Goal: Task Accomplishment & Management: Manage account settings

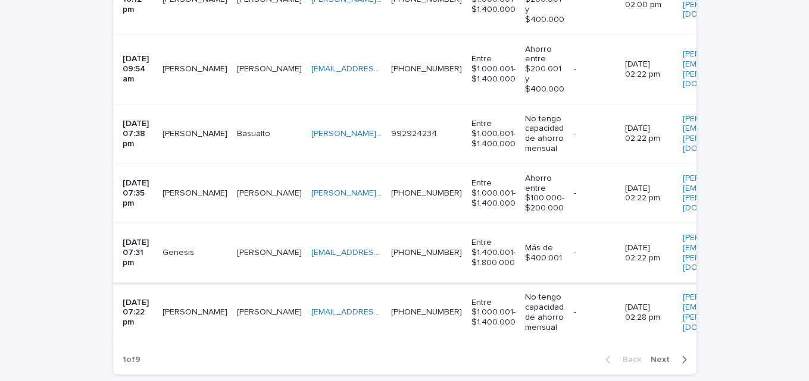
scroll to position [1719, 0]
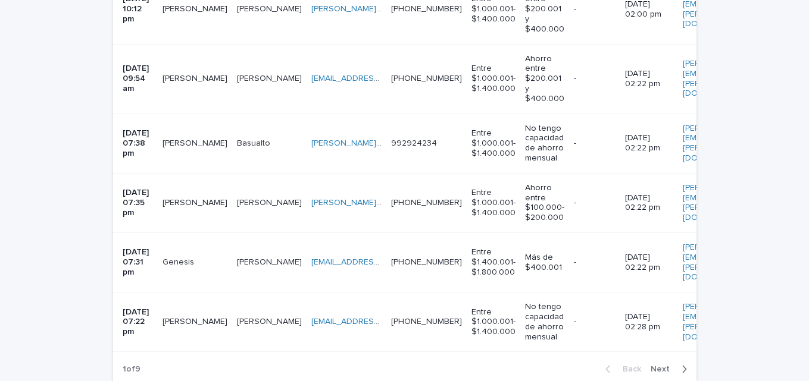
click at [681, 364] on icon "button" at bounding box center [683, 369] width 5 height 11
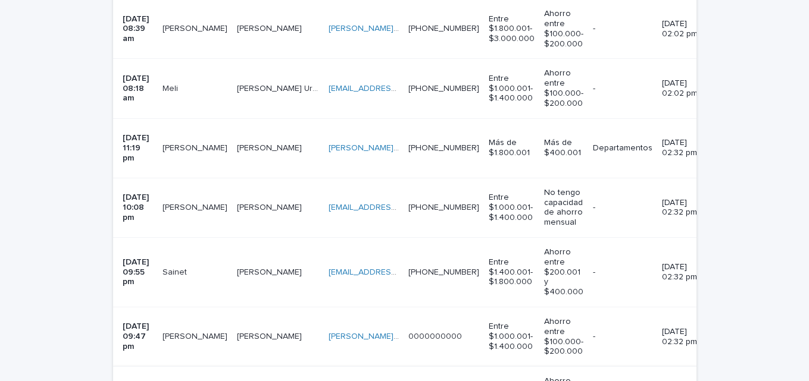
scroll to position [1743, 0]
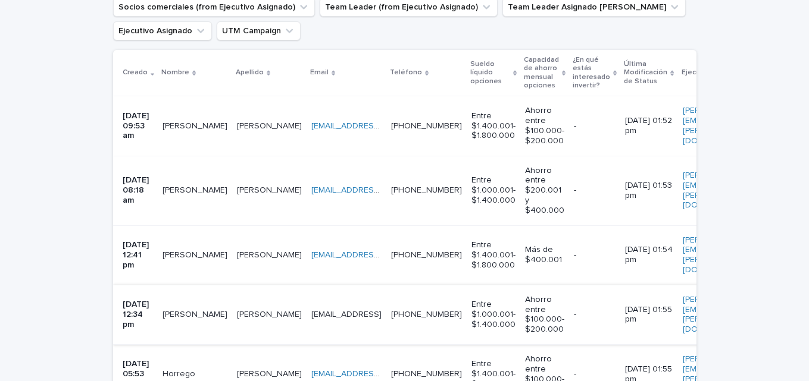
scroll to position [237, 0]
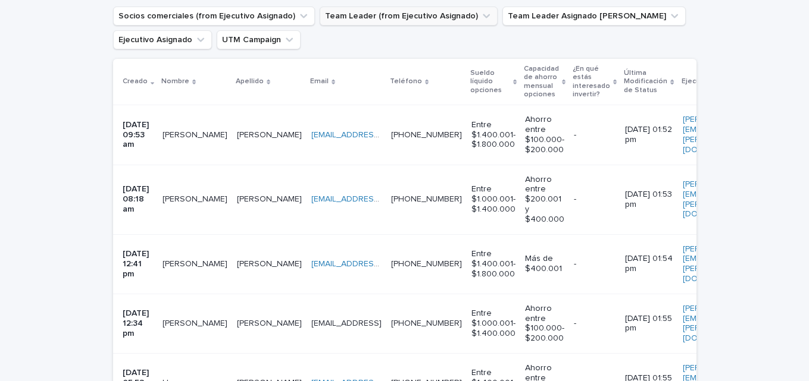
click at [375, 15] on button "Team Leader (from Ejecutivo Asignado)" at bounding box center [409, 16] width 178 height 19
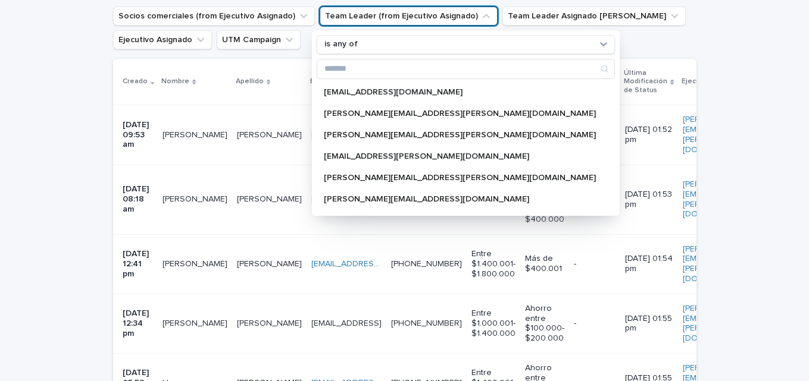
click at [575, 37] on ul "Socios comerciales (from Ejecutivo Asignado) Team Leader (from Ejecutivo Asigna…" at bounding box center [405, 28] width 588 height 48
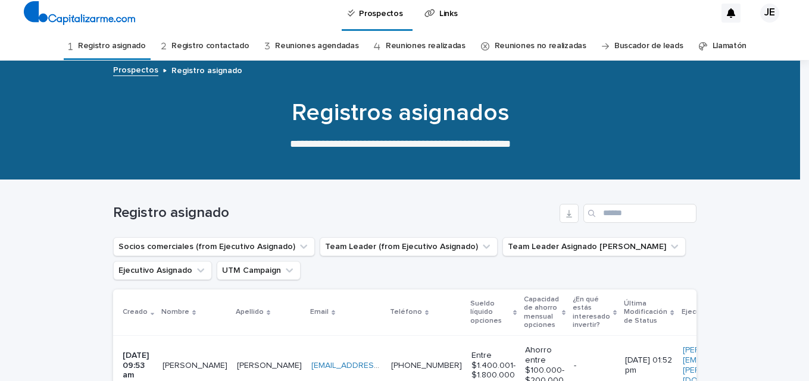
scroll to position [0, 0]
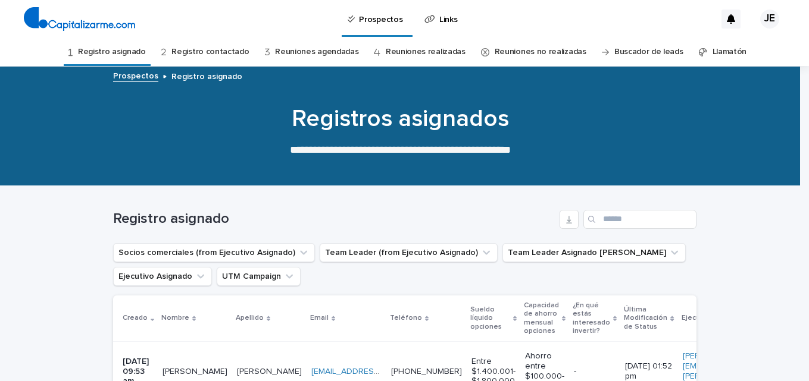
click at [220, 52] on link "Registro contactado" at bounding box center [209, 52] width 77 height 28
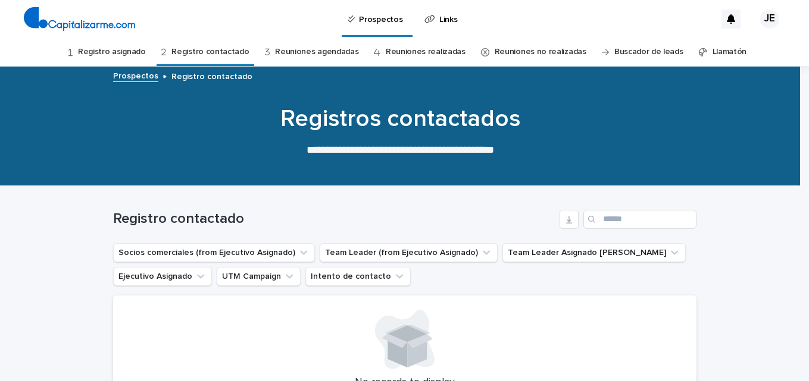
click at [317, 48] on link "Reuniones agendadas" at bounding box center [316, 52] width 83 height 28
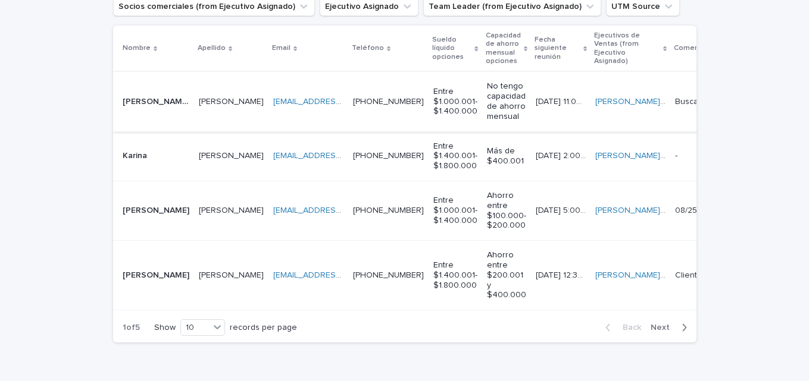
scroll to position [320, 0]
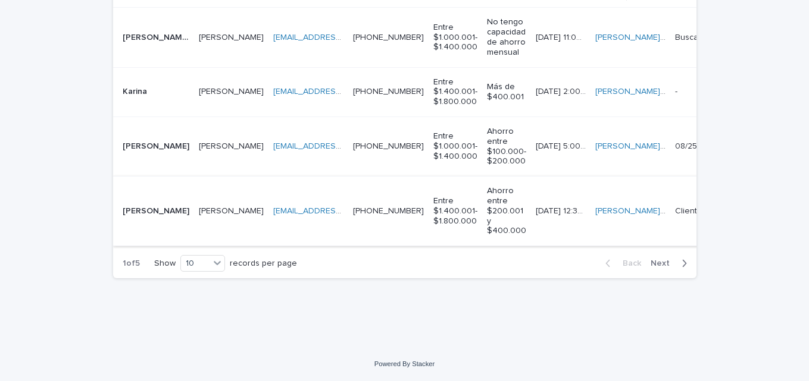
click at [281, 207] on link "irko23@outlook.com" at bounding box center [340, 211] width 134 height 8
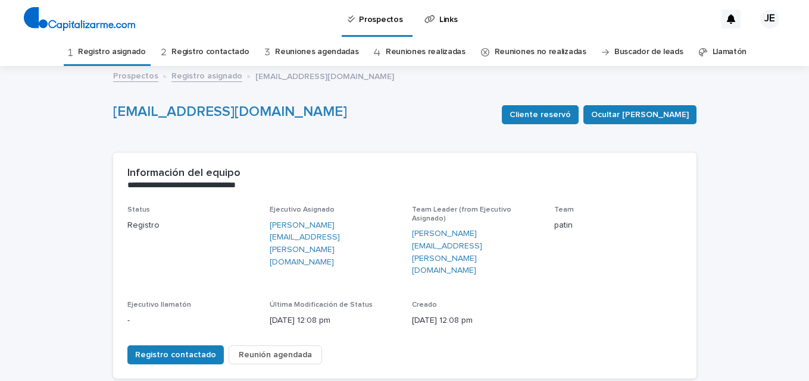
click at [518, 52] on link "Reuniones no realizadas" at bounding box center [541, 52] width 92 height 28
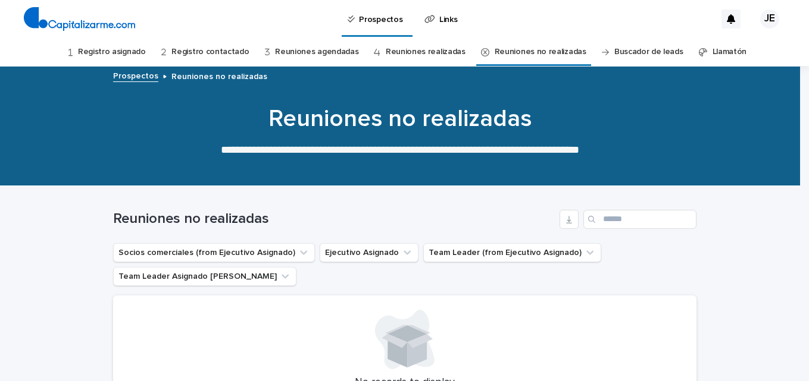
click at [420, 52] on link "Reuniones realizadas" at bounding box center [426, 52] width 80 height 28
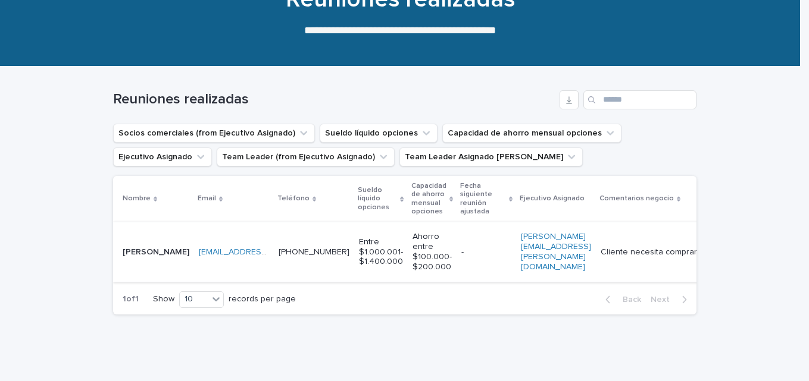
scroll to position [121, 0]
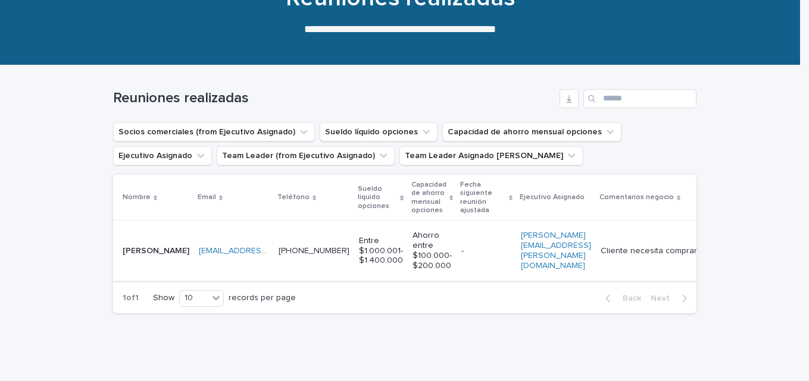
click at [240, 247] on link "[EMAIL_ADDRESS][DOMAIN_NAME]" at bounding box center [266, 251] width 134 height 8
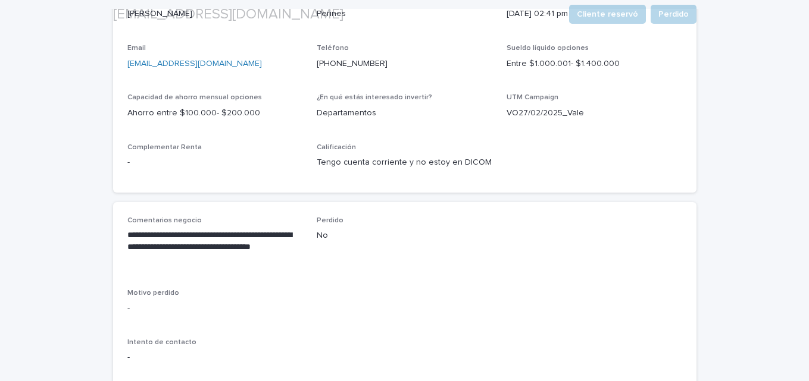
scroll to position [437, 0]
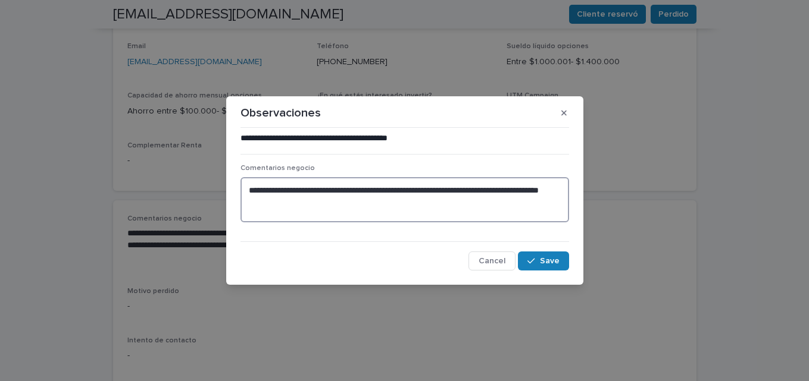
click at [314, 201] on textarea "**********" at bounding box center [404, 199] width 328 height 45
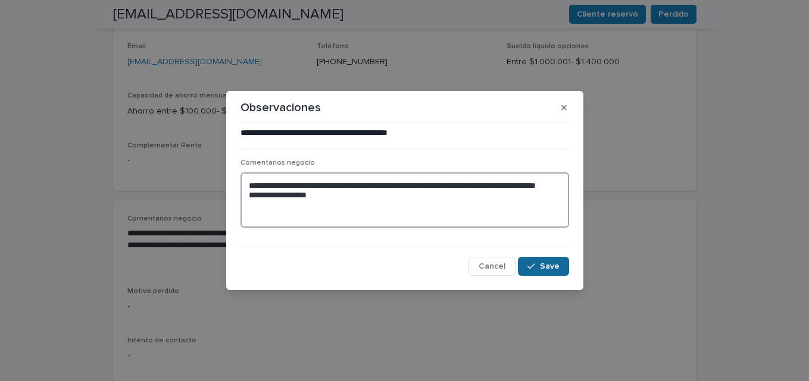
type textarea "**********"
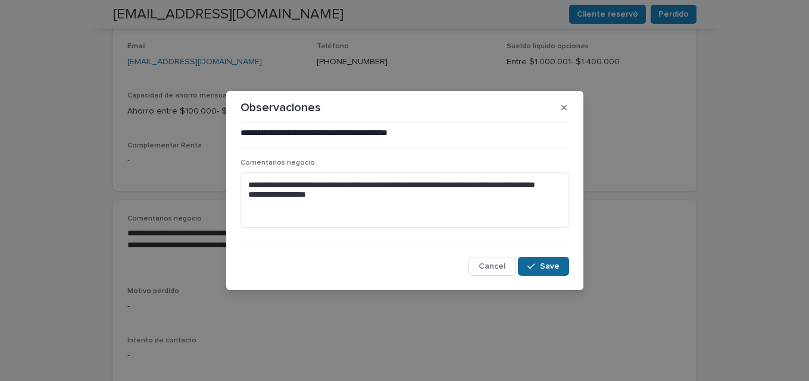
click at [554, 268] on span "Save" at bounding box center [550, 266] width 20 height 8
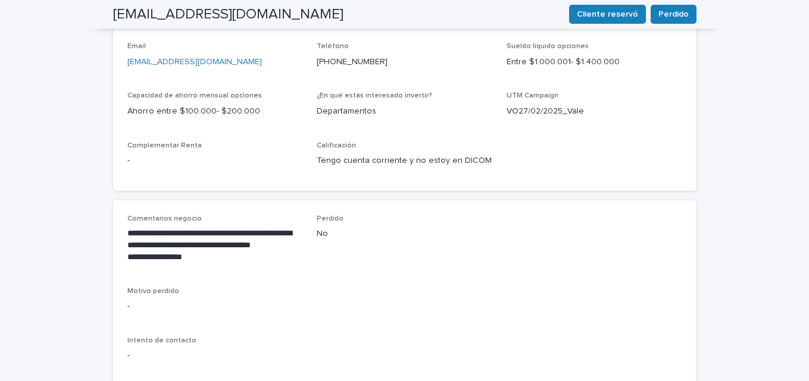
scroll to position [443, 0]
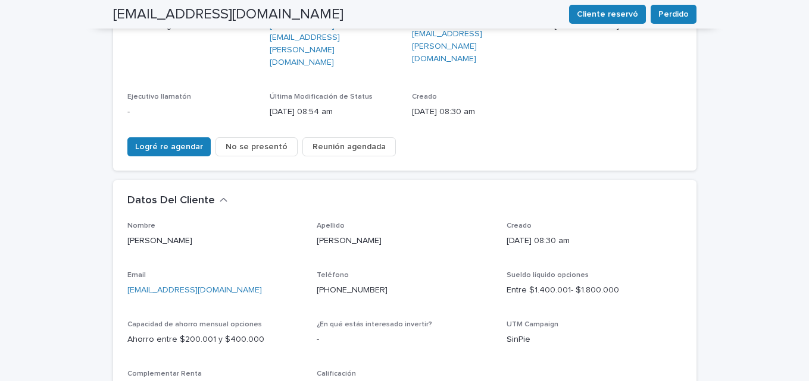
scroll to position [230, 0]
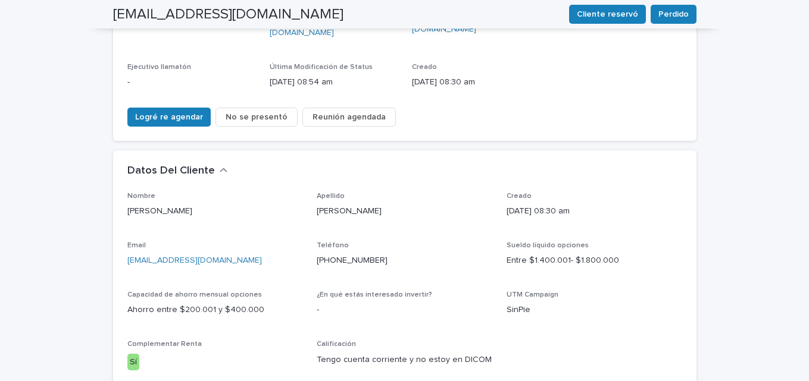
click at [170, 256] on link "[EMAIL_ADDRESS][DOMAIN_NAME]" at bounding box center [194, 260] width 134 height 8
